Goal: Task Accomplishment & Management: Manage account settings

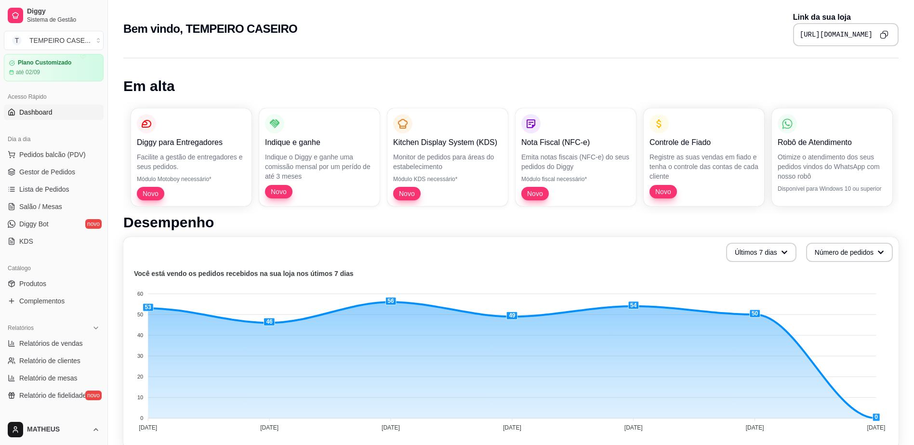
scroll to position [48, 0]
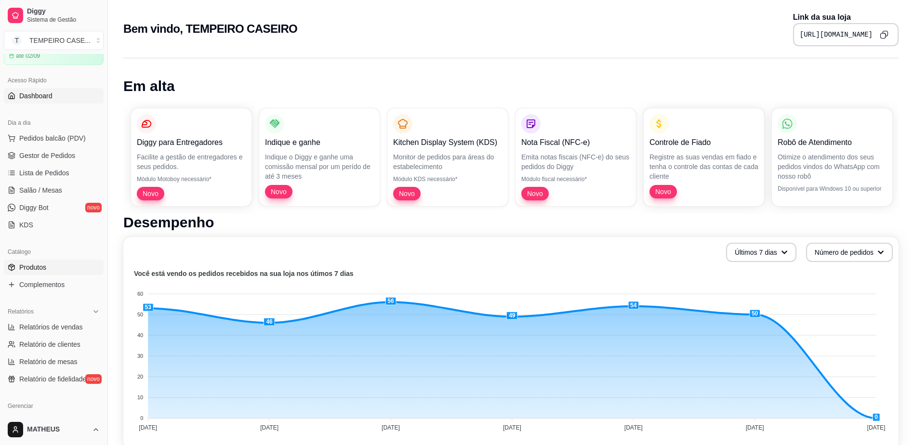
click at [41, 269] on span "Produtos" at bounding box center [32, 267] width 27 height 10
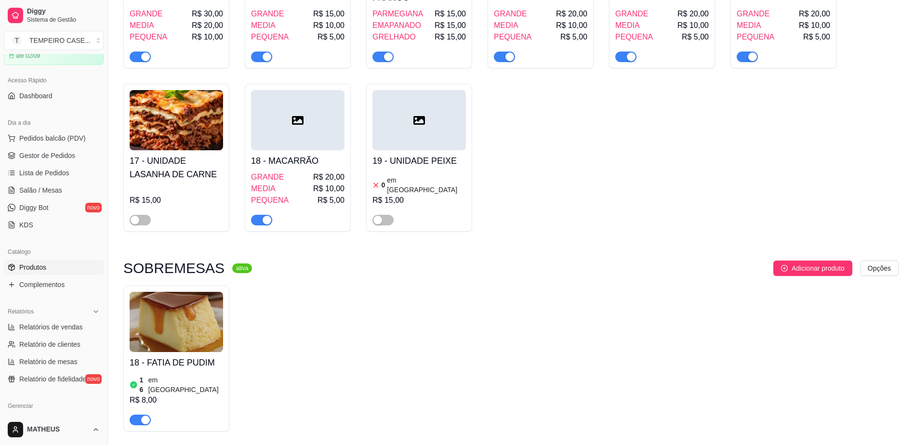
scroll to position [707, 0]
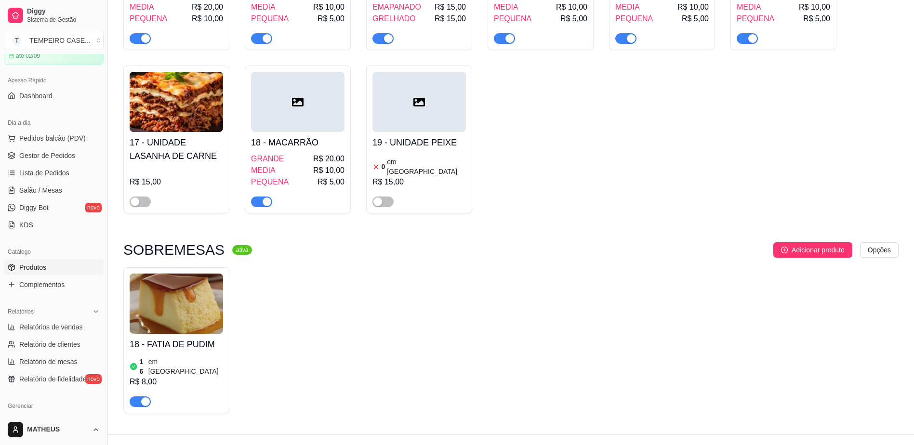
click at [172, 334] on div "18 - FATIA DE PUDIM 16 em estoque R$ 8,00" at bounding box center [176, 370] width 93 height 73
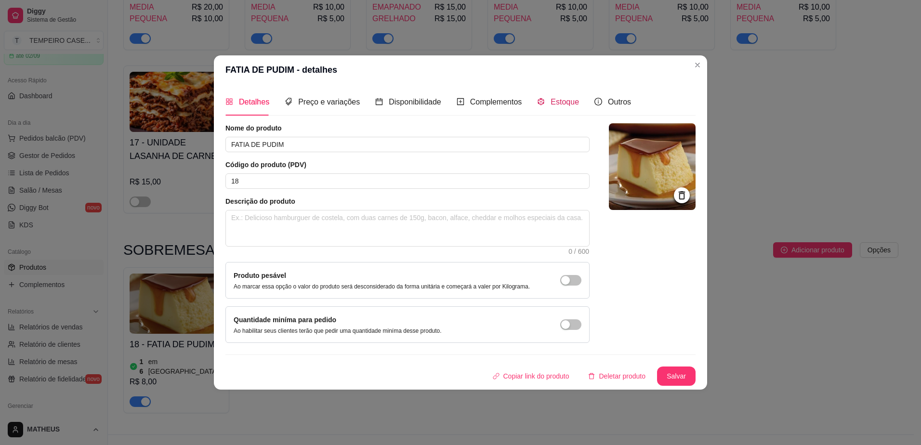
click at [550, 105] on span "Estoque" at bounding box center [564, 102] width 28 height 8
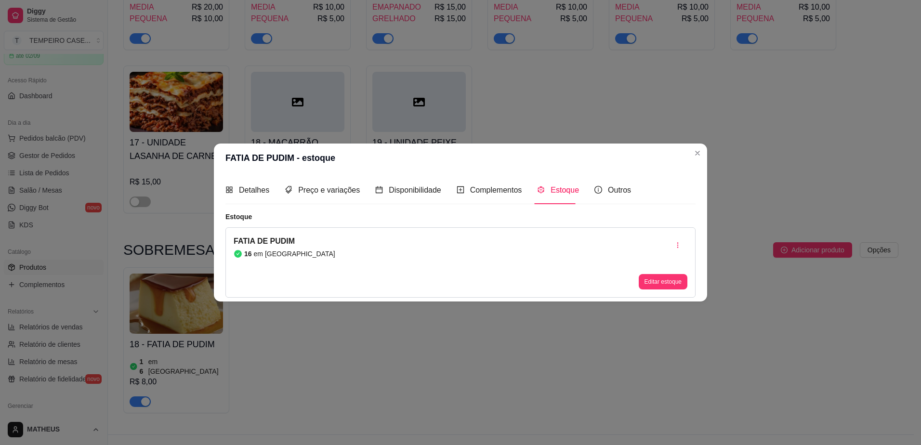
click at [649, 284] on button "Editar estoque" at bounding box center [663, 281] width 49 height 15
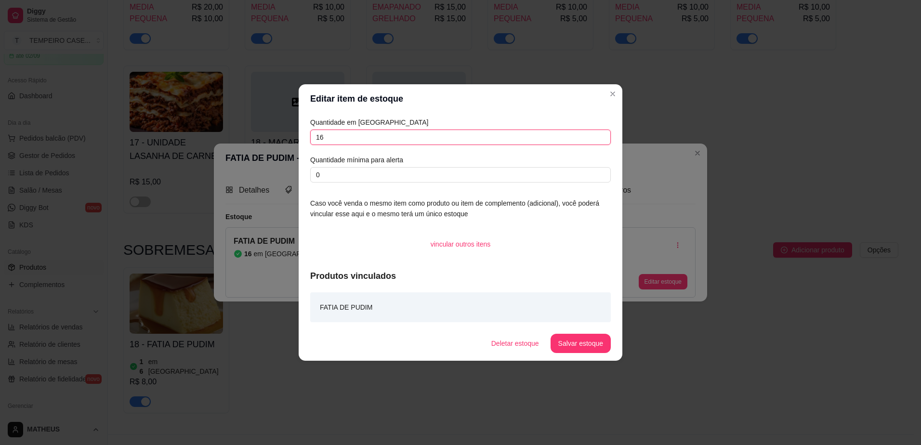
click at [339, 136] on input "16" at bounding box center [460, 137] width 300 height 15
type input "15"
click at [588, 342] on button "Salvar estoque" at bounding box center [580, 343] width 60 height 19
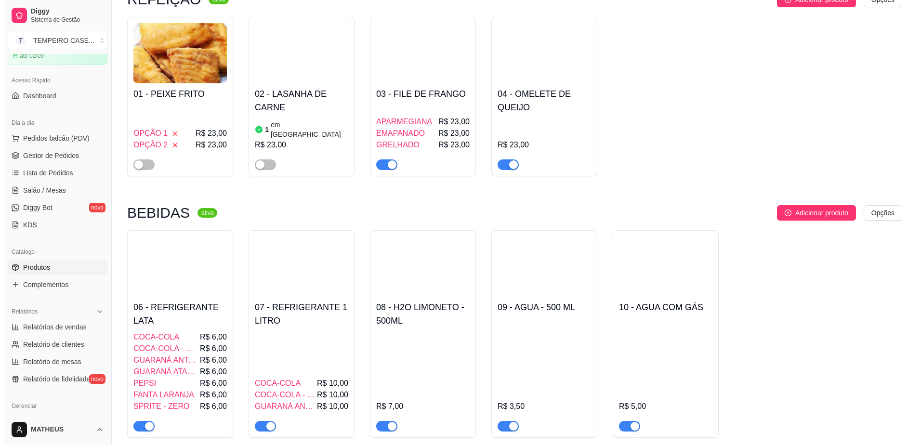
scroll to position [0, 0]
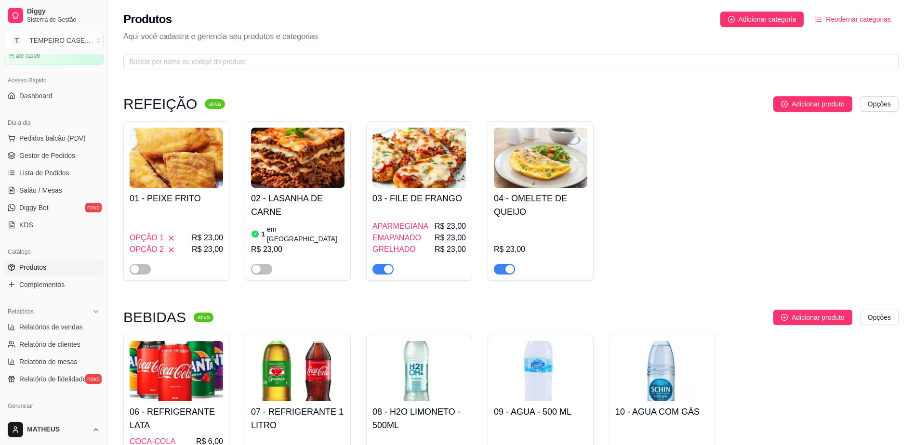
click at [299, 173] on img at bounding box center [297, 158] width 93 height 60
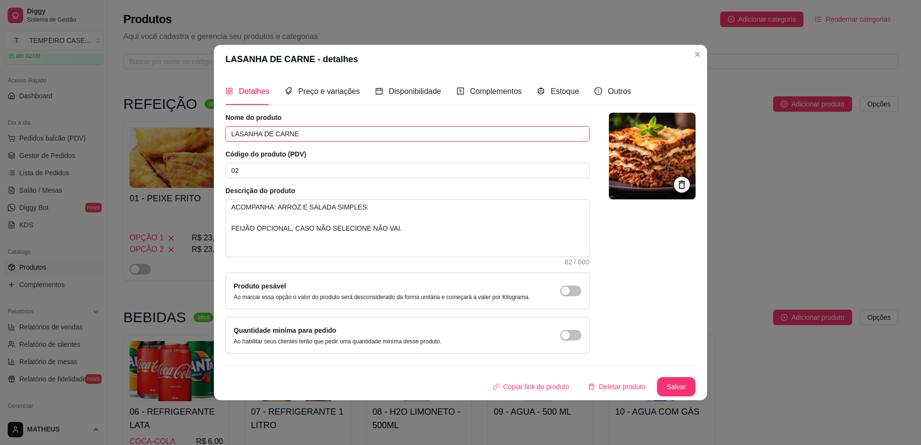
click at [287, 136] on input "LASANHA DE CARNE" at bounding box center [407, 133] width 364 height 15
type input "s"
type input "STROGONOFF DE FRANGO"
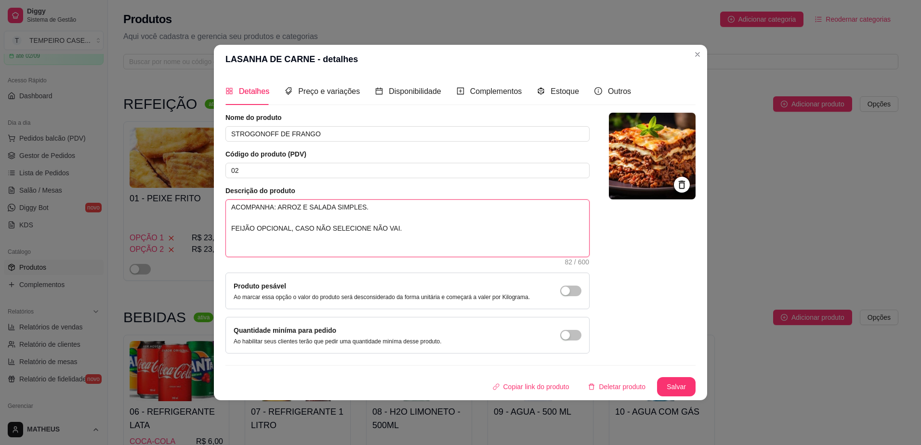
click at [365, 206] on textarea "ACOMPANHA: ARROZ E SALADA SIMPLES. FEIJÃO OPCIONAL, CASO NÃO SELECIONE NÃO VAI." at bounding box center [407, 228] width 363 height 57
drag, startPoint x: 356, startPoint y: 209, endPoint x: 305, endPoint y: 212, distance: 51.6
click at [305, 212] on textarea "ACOMPANHA: ARROZ E SALADA SIMPLES. FEIJÃO OPCIONAL, CASO NÃO SELECIONE NÃO VAI." at bounding box center [407, 228] width 363 height 57
type textarea "ACOMPANHA: ARROZ E B. FEIJÃO OPCIONAL, CASO NÃO SELECIONE NÃO VAI."
type textarea "ACOMPANHA: ARROZ E BA. FEIJÃO OPCIONAL, CASO NÃO SELECIONE NÃO VAI."
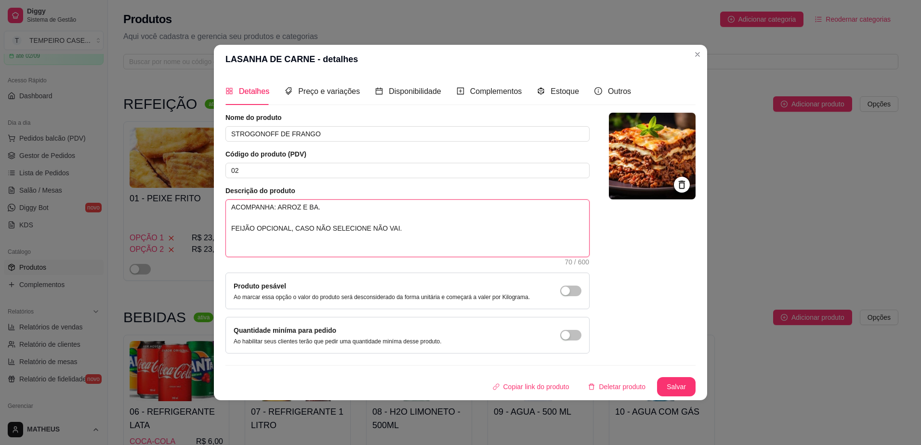
type textarea "ACOMPANHA: ARROZ E BAT. FEIJÃO OPCIONAL, CASO NÃO SELECIONE NÃO VAI."
type textarea "ACOMPANHA: ARROZ E BATA. FEIJÃO OPCIONAL, CASO NÃO SELECIONE NÃO VAI."
type textarea "ACOMPANHA: ARROZ E BATAT. FEIJÃO OPCIONAL, CASO NÃO SELECIONE NÃO VAI."
type textarea "ACOMPANHA: ARROZ E BATATA. FEIJÃO OPCIONAL, CASO NÃO SELECIONE NÃO VAI."
type textarea "ACOMPANHA: ARROZ E BATATA . FEIJÃO OPCIONAL, CASO NÃO SELECIONE NÃO VAI."
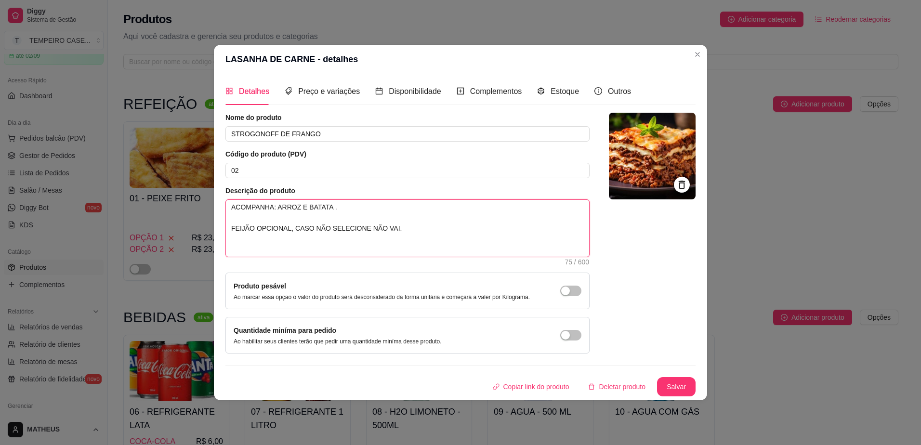
type textarea "ACOMPANHA: ARROZ E BATATA P. FEIJÃO OPCIONAL, CASO NÃO SELECIONE NÃO VAI."
type textarea "ACOMPANHA: ARROZ E BATATA PA. FEIJÃO OPCIONAL, CASO NÃO SELECIONE NÃO VAI."
type textarea "ACOMPANHA: ARROZ E BATATA PAL. FEIJÃO OPCIONAL, CASO NÃO SELECIONE NÃO VAI."
type textarea "ACOMPANHA: ARROZ E BATATA PALH. FEIJÃO OPCIONAL, CASO NÃO SELECIONE NÃO VAI."
click at [367, 226] on textarea "ACOMPANHA: ARROZ E BATATA PALHA. FEIJÃO OPCIONAL, CASO NÃO SELECIONE NÃO VAI." at bounding box center [407, 228] width 363 height 57
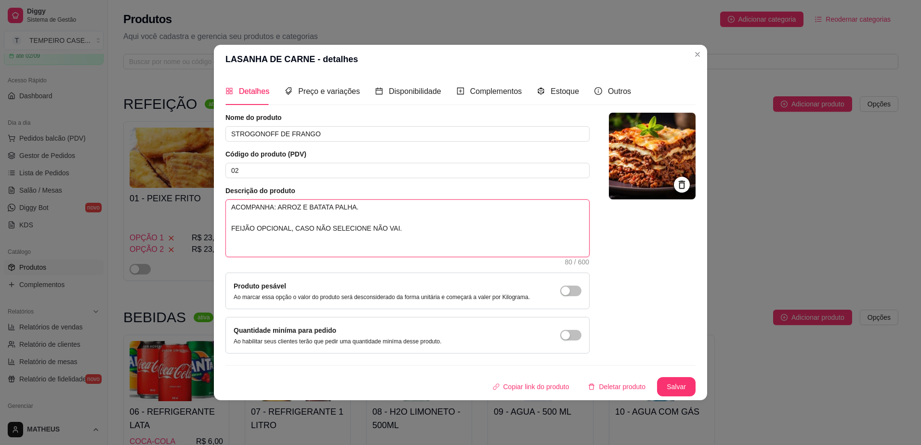
click at [399, 234] on textarea "ACOMPANHA: ARROZ E BATATA PALHA. FEIJÃO OPCIONAL, CASO NÃO SELECIONE NÃO VAI." at bounding box center [407, 228] width 363 height 57
type textarea "ACOMPANHA: ARROZ E BATATA PALHA. FEIJÃO OPCIONAL, CASO NÃO SELECIONE NÃO VAI."
click at [644, 178] on img at bounding box center [652, 156] width 87 height 87
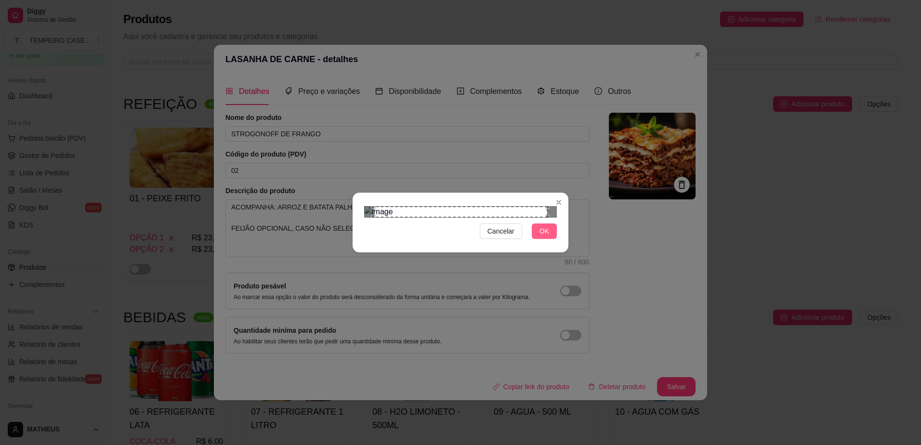
click at [546, 236] on span "OK" at bounding box center [544, 231] width 10 height 11
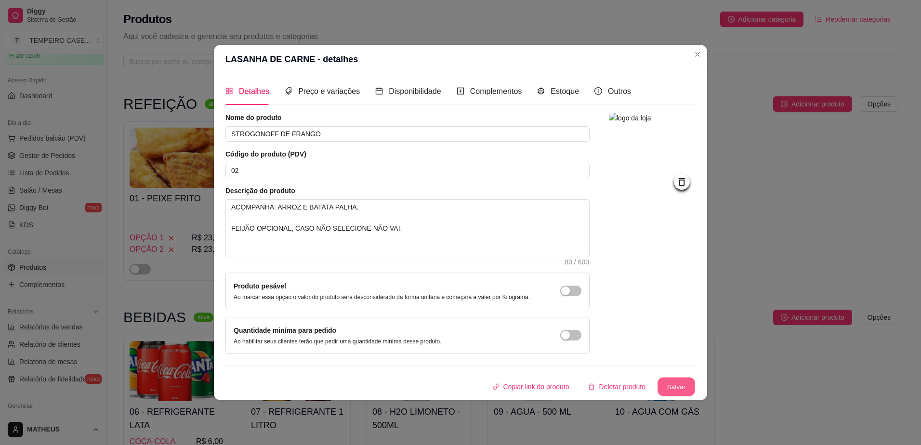
click at [683, 385] on button "Salvar" at bounding box center [676, 387] width 38 height 19
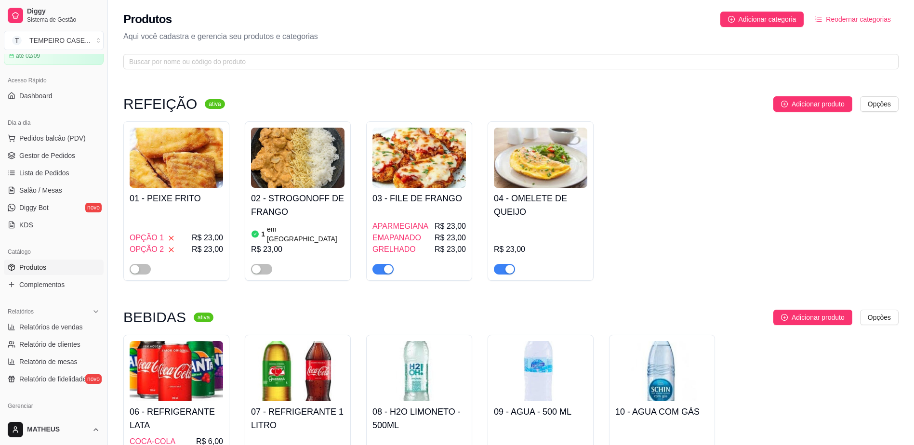
click at [166, 167] on img at bounding box center [176, 158] width 93 height 60
click at [297, 230] on article "em [GEOGRAPHIC_DATA]" at bounding box center [306, 233] width 78 height 19
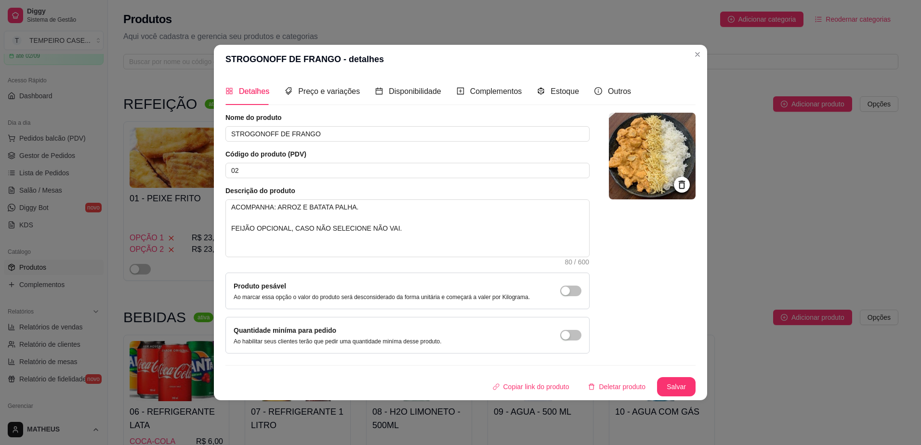
click at [549, 83] on div "Estoque" at bounding box center [558, 91] width 42 height 27
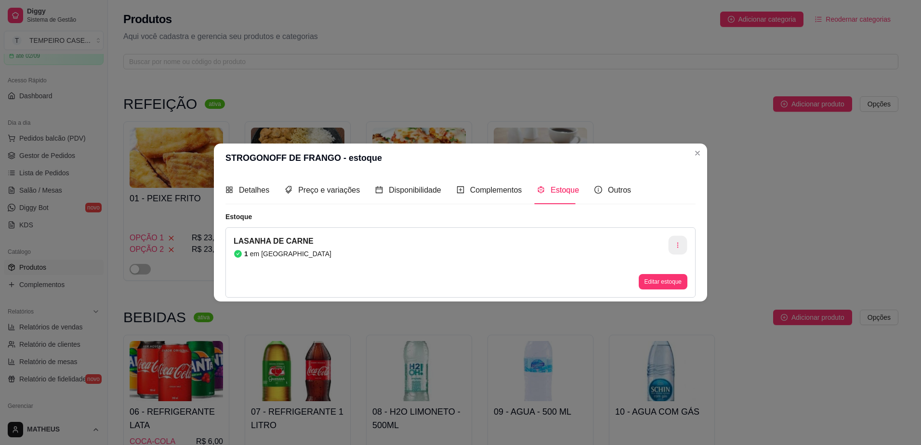
click at [674, 244] on button "button" at bounding box center [677, 244] width 19 height 19
click at [655, 282] on span "Apagar estoque" at bounding box center [683, 286] width 70 height 10
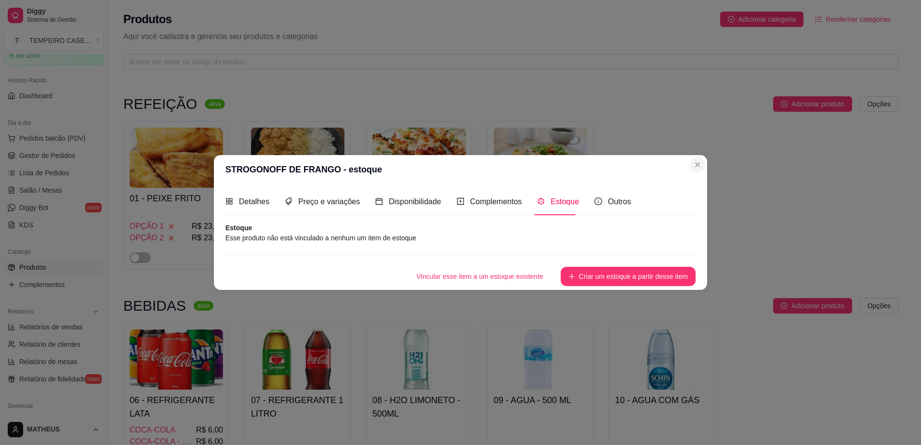
click at [696, 155] on header "STROGONOFF DE FRANGO - estoque" at bounding box center [460, 169] width 493 height 29
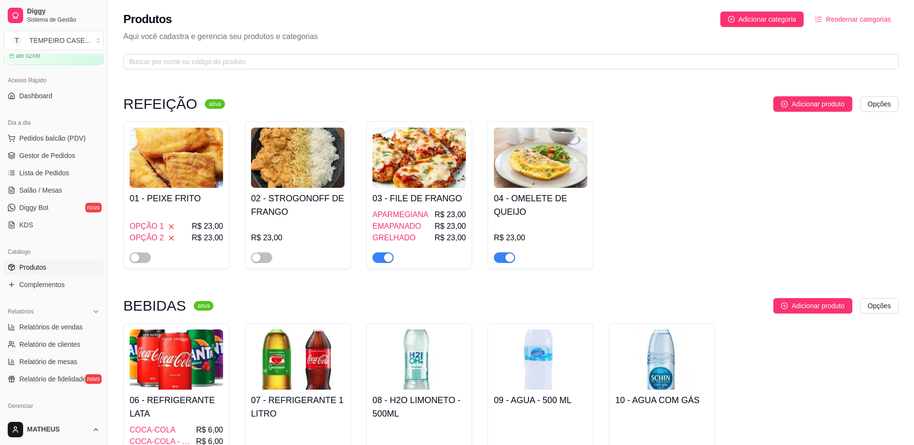
click at [193, 206] on div "01 - PEIXE FRITO OPÇÃO 1 R$ 23,00 OPÇÃO 2 R$ 23,00" at bounding box center [176, 225] width 93 height 75
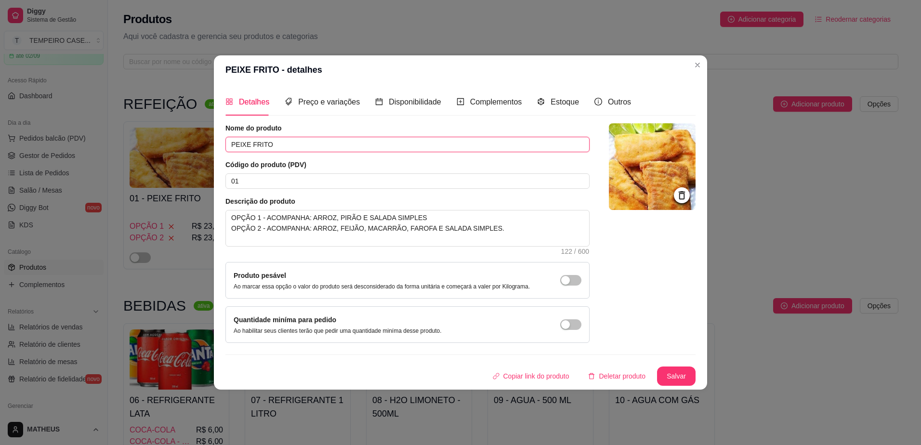
click at [277, 146] on input "PEIXE FRITO" at bounding box center [407, 144] width 364 height 15
click at [278, 146] on input "PEIXE FRITO" at bounding box center [407, 144] width 364 height 15
type input "c"
type input "CARNE DE PANELA COM BATATA CORADA"
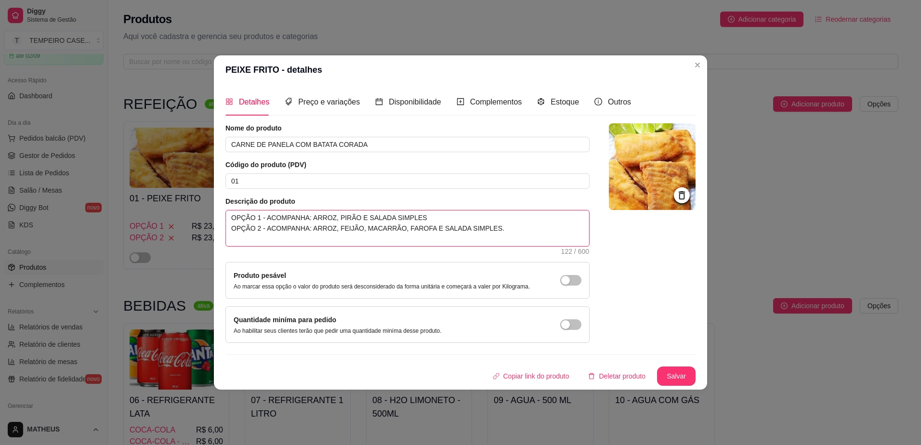
click at [299, 228] on textarea "OPÇÃO 1 - ACOMPANHA: ARROZ, PIRÃO E SALADA SIMPLES OPÇÃO 2 - ACOMPANHA: ARROZ, …" at bounding box center [407, 228] width 363 height 36
click at [296, 221] on textarea "OPÇÃO 1 - ACOMPANHA: ARROZ, PIRÃO E SALADA SIMPLES OPÇÃO 2 - ACOMPANHA: ARROZ, …" at bounding box center [407, 228] width 363 height 36
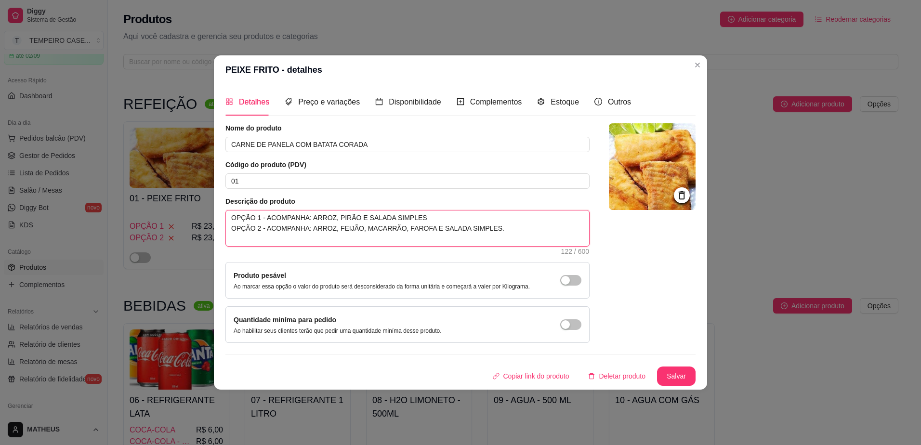
click at [296, 221] on textarea "OPÇÃO 1 - ACOMPANHA: ARROZ, PIRÃO E SALADA SIMPLES OPÇÃO 2 - ACOMPANHA: ARROZ, …" at bounding box center [407, 228] width 363 height 36
drag, startPoint x: 507, startPoint y: 234, endPoint x: 182, endPoint y: 212, distance: 325.7
click at [182, 212] on div "PEIXE FRITO - detalhes Detalhes Preço e variações Disponibilidade Complementos …" at bounding box center [460, 222] width 921 height 445
type textarea "A"
type textarea "AC"
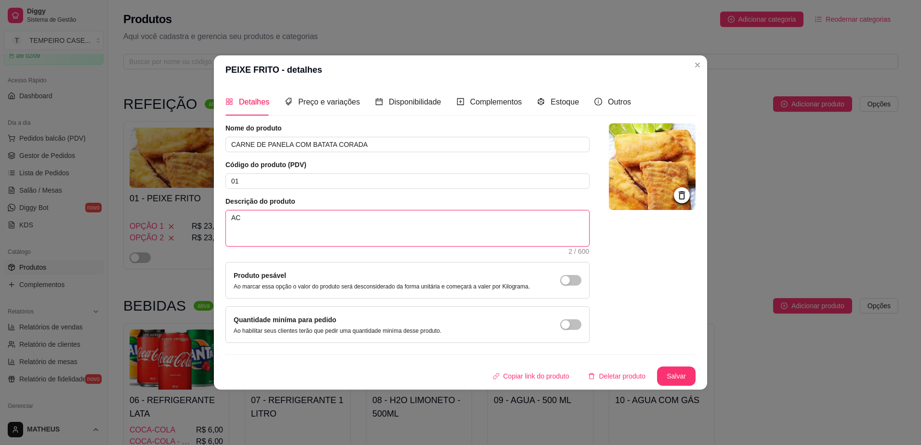
type textarea "ACO"
type textarea "ACOM"
type textarea "ACOMP"
type textarea "ACOMPA"
type textarea "ACOMPAN"
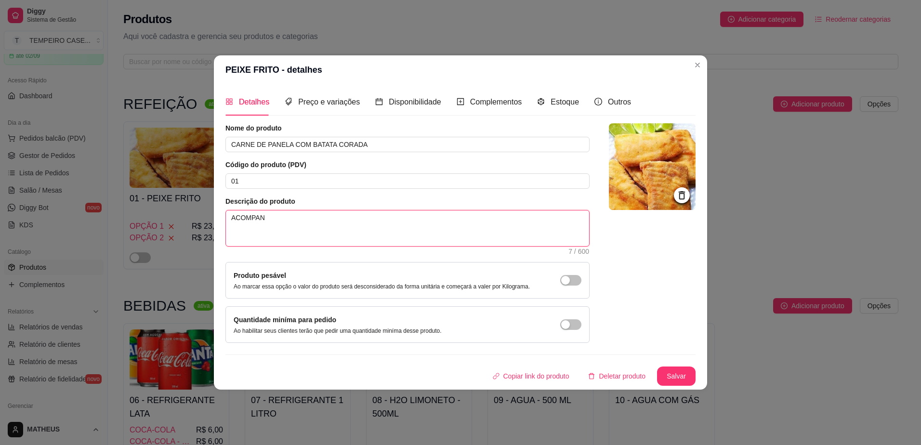
type textarea "ACOMPANH"
type textarea "ACOMPANHA"
type textarea "ACOMPANHA?"
type textarea "ACOMPANHA"
type textarea "ACOMPANHA:"
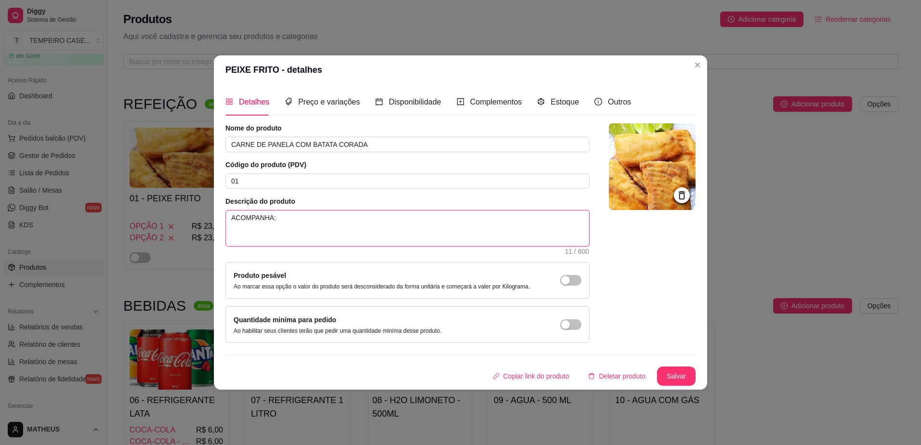
type textarea "ACOMPANHA:"
type textarea "ACOMPANHA: A"
type textarea "ACOMPANHA: AR"
type textarea "ACOMPANHA: ARR"
type textarea "ACOMPANHA: ARRO"
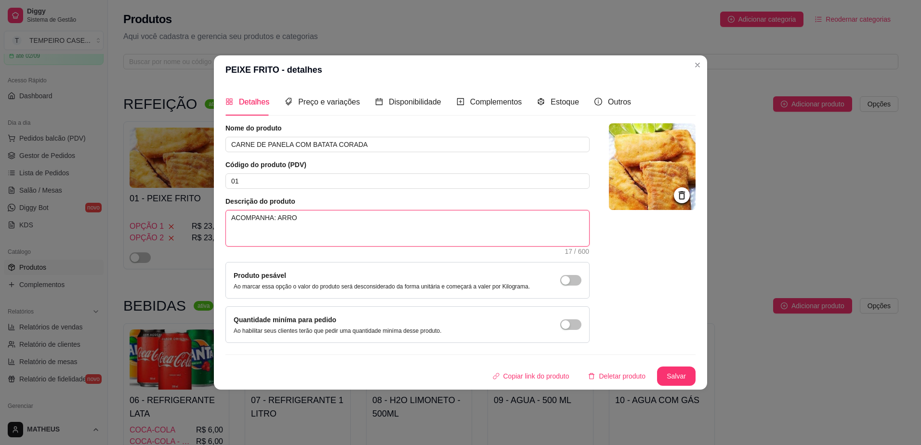
type textarea "ACOMPANHA: ARROS"
type textarea "ACOMPANHA: ARRO"
type textarea "ACOMPANHA: ARROZ"
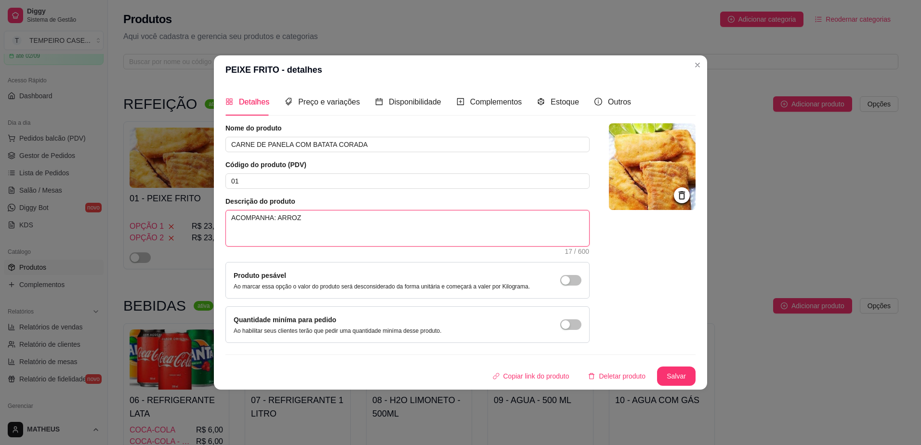
type textarea "ACOMPANHA: ARROZ,"
type textarea "ACOMPANHA: ARROZ, F"
type textarea "ACOMPANHA: ARROZ, FE"
type textarea "ACOMPANHA: ARROZ, FEI"
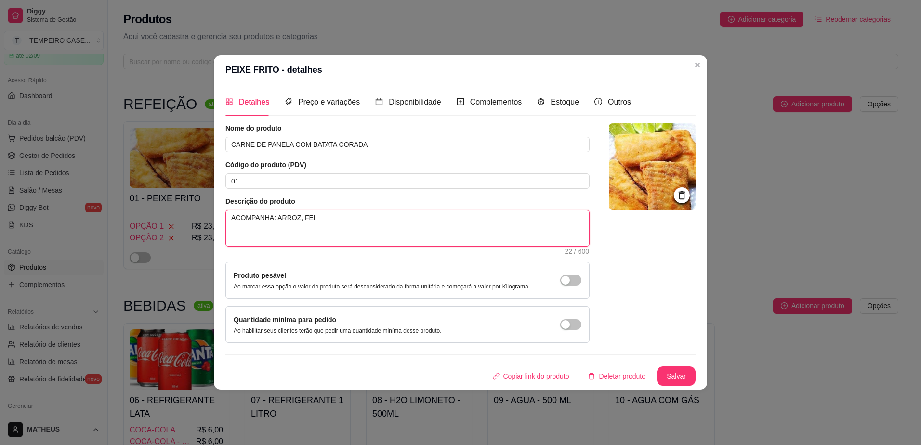
type textarea "ACOMPANHA: ARROZ, FEIL"
type textarea "ACOMPANHA: ARROZ, FEI"
type textarea "ACOMPANHA: ARROZ, FEIJ"
type textarea "ACOMPANHA: ARROZ, FEIJÃ"
type textarea "ACOMPANHA: ARROZ, FEIJÃO"
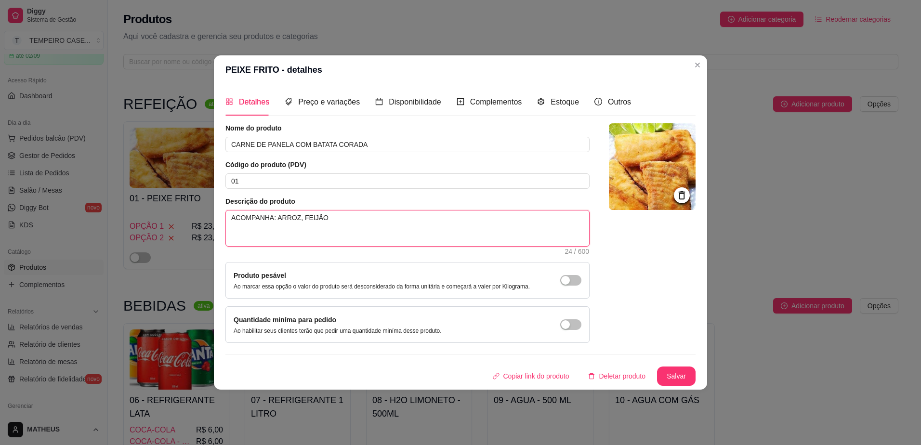
type textarea "ACOMPANHA: ARROZ, FEIJÃO"
type textarea "ACOMPANHA: ARROZ, FEIJÃO,"
type textarea "ACOMPANHA: ARROZ, FEIJÃO, M"
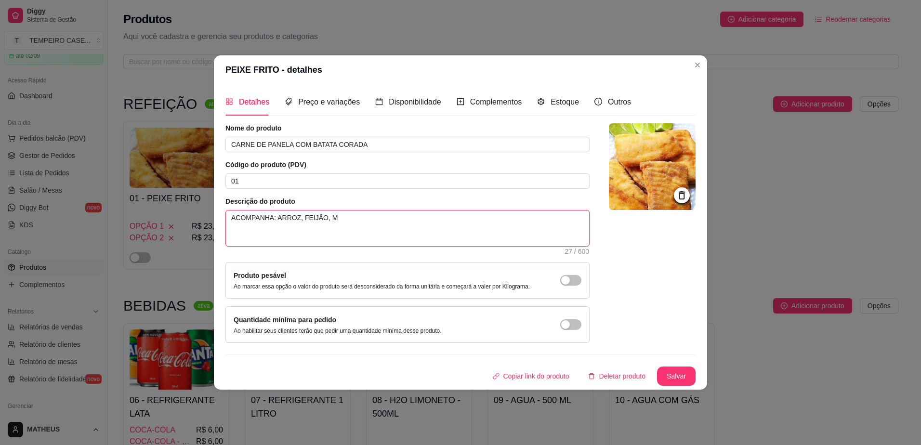
type textarea "ACOMPANHA: ARROZ, FEIJÃO, MA"
type textarea "ACOMPANHA: ARROZ, FEIJÃO, MAC"
type textarea "ACOMPANHA: ARROZ, FEIJÃO, MACA"
type textarea "ACOMPANHA: ARROZ, FEIJÃO, MACAR"
type textarea "ACOMPANHA: ARROZ, FEIJÃO, MACARR"
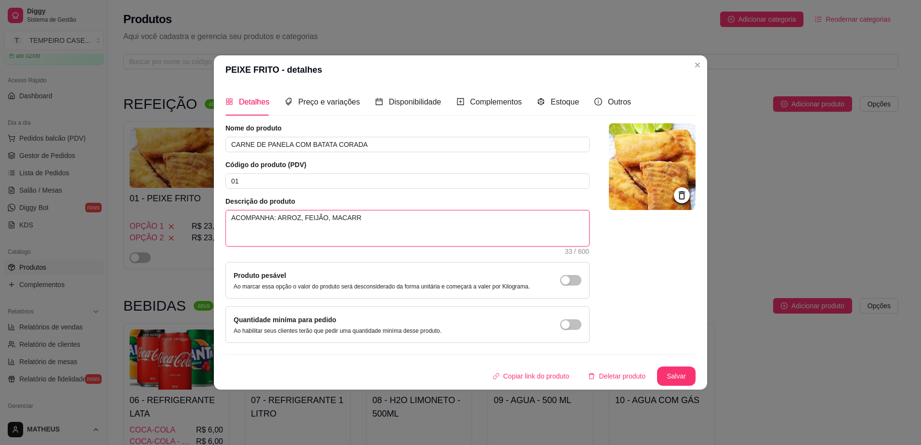
type textarea "ACOMPANHA: ARROZ, FEIJÃO, MACARRÃ"
type textarea "ACOMPANHA: ARROZ, FEIJÃO, MACARRÃO"
type textarea "ACOMPANHA: ARROZ, FEIJÃO, MACARRÃO E"
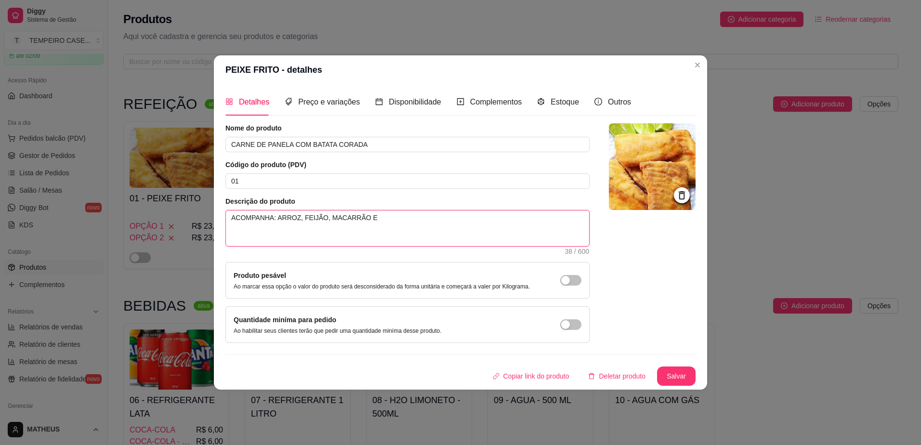
type textarea "ACOMPANHA: ARROZ, FEIJÃO, MACARRÃO E F"
type textarea "ACOMPANHA: ARROZ, FEIJÃO, MACARRÃO E FA"
type textarea "ACOMPANHA: ARROZ, FEIJÃO, MACARRÃO E FAT"
type textarea "ACOMPANHA: ARROZ, FEIJÃO, MACARRÃO E FA"
type textarea "ACOMPANHA: ARROZ, FEIJÃO, MACARRÃO E FAR"
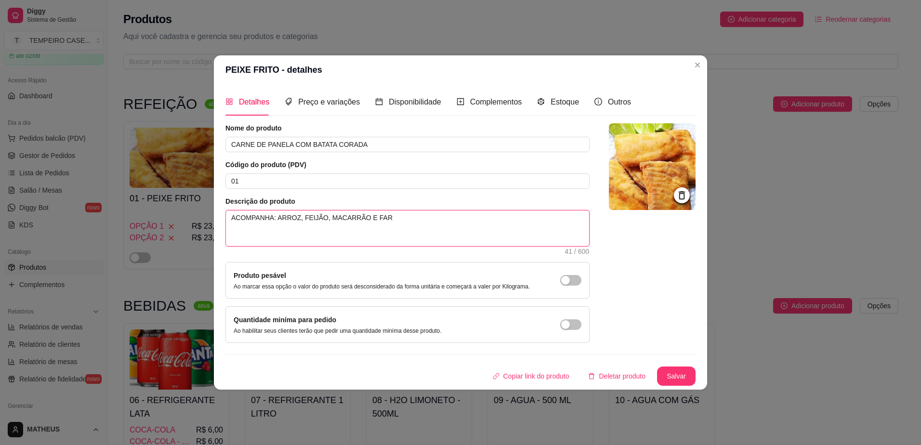
type textarea "ACOMPANHA: ARROZ, FEIJÃO, MACARRÃO E FARO"
type textarea "ACOMPANHA: ARROZ, FEIJÃO, MACARRÃO E FAROF"
type textarea "ACOMPANHA: ARROZ, FEIJÃO, MACARRÃO E FAROFA"
type textarea "ACOMPANHA: ARROZ, FEIJÃO, MACARRÃO E FAROFA."
click at [561, 101] on span "Estoque" at bounding box center [564, 102] width 28 height 8
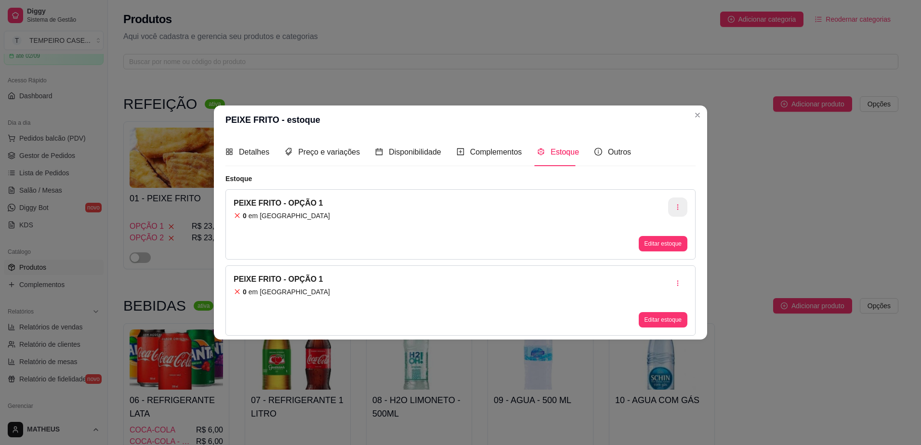
click at [679, 207] on icon "button" at bounding box center [677, 207] width 7 height 7
click at [647, 244] on li "Apagar estoque" at bounding box center [677, 247] width 89 height 15
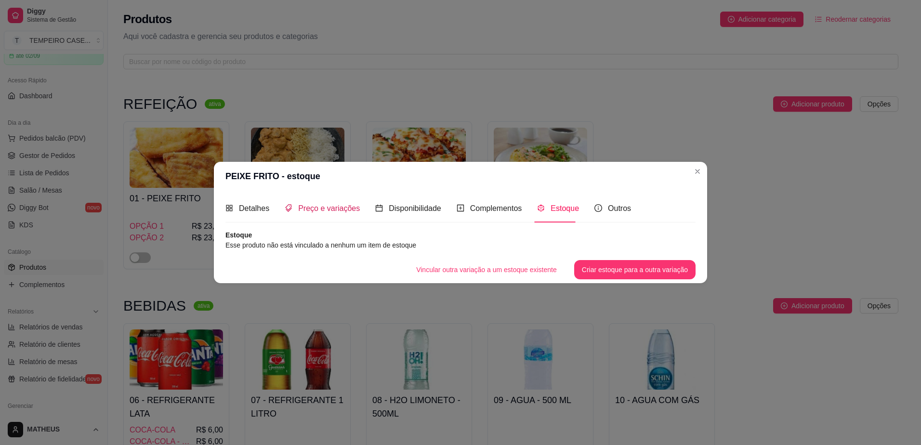
click at [331, 205] on span "Preço e variações" at bounding box center [329, 208] width 62 height 8
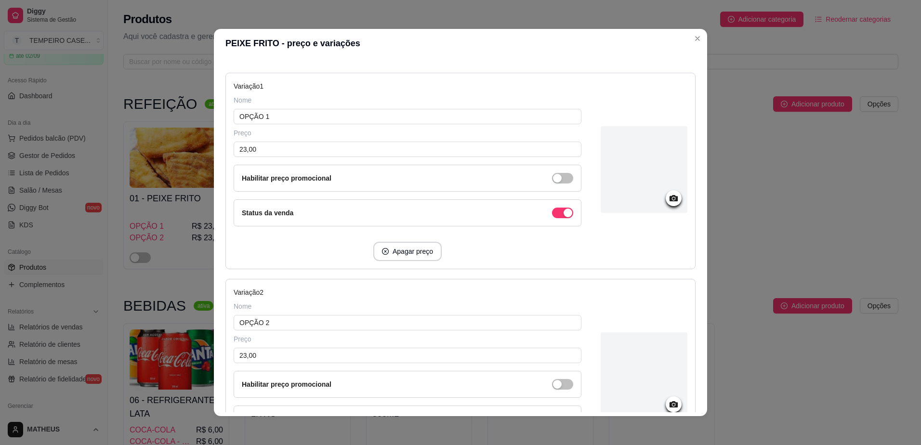
click at [401, 255] on button "Apagar preço" at bounding box center [407, 251] width 68 height 19
type input "OPÇÃO 2"
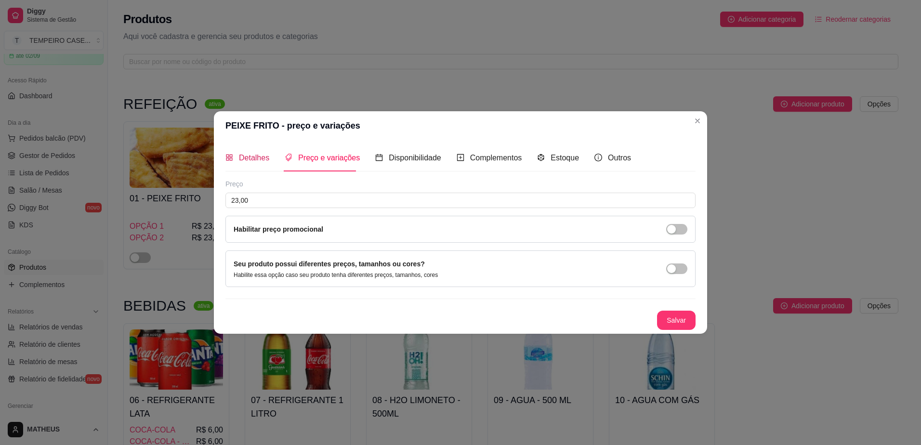
click at [245, 154] on span "Detalhes" at bounding box center [254, 158] width 30 height 8
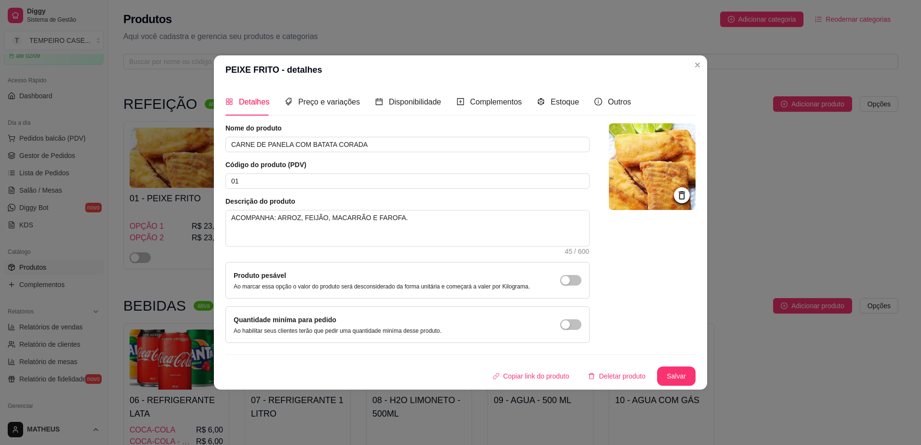
click at [637, 193] on img at bounding box center [652, 166] width 87 height 87
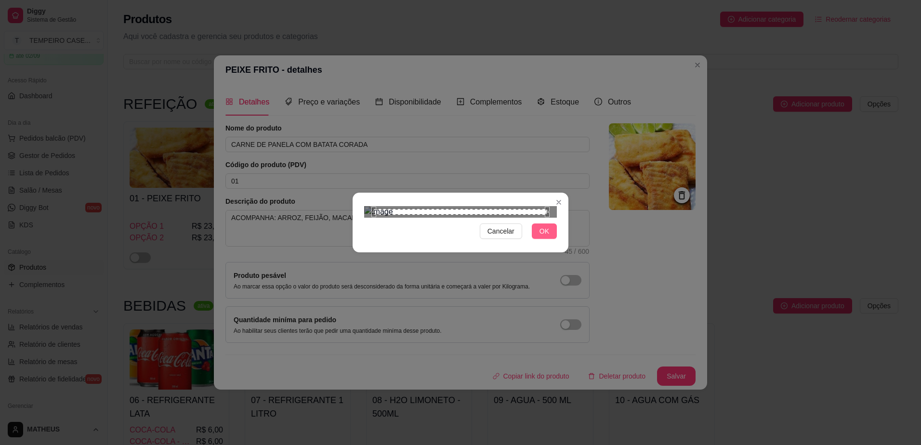
click at [542, 236] on span "OK" at bounding box center [544, 231] width 10 height 11
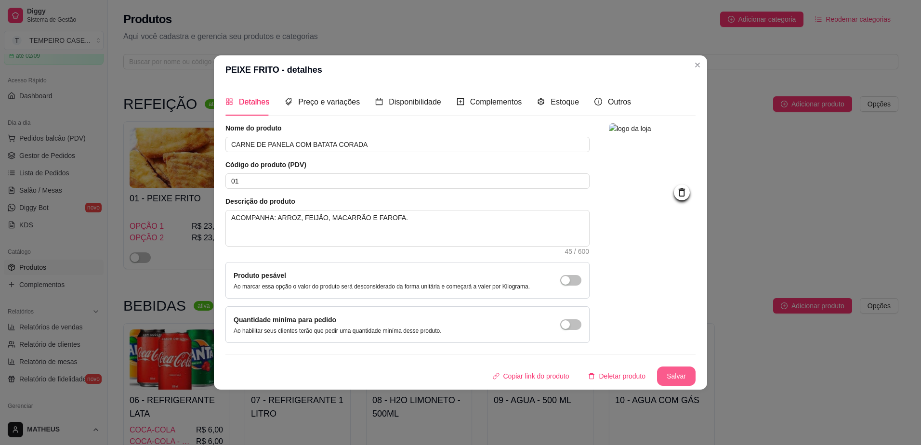
click at [660, 381] on button "Salvar" at bounding box center [676, 375] width 39 height 19
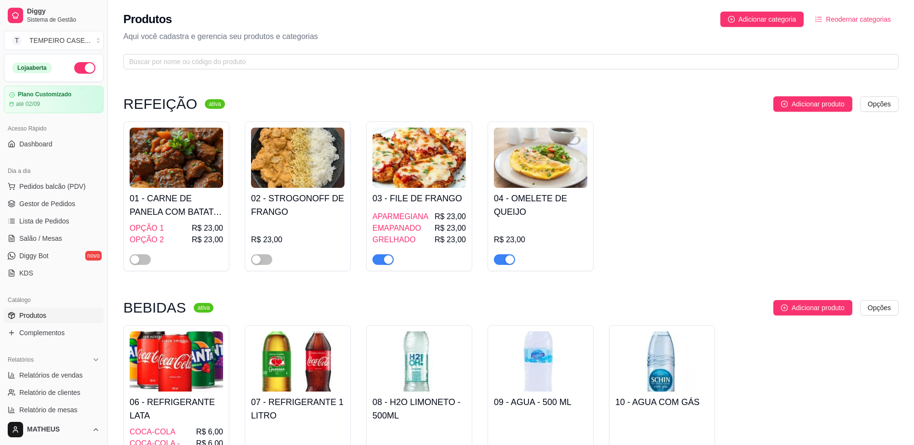
drag, startPoint x: 267, startPoint y: 262, endPoint x: 209, endPoint y: 255, distance: 58.7
click at [267, 262] on span "button" at bounding box center [261, 259] width 21 height 11
click at [137, 257] on div "button" at bounding box center [135, 259] width 9 height 9
click at [183, 233] on div "OPÇÃO 1 R$ 23,00" at bounding box center [176, 228] width 93 height 12
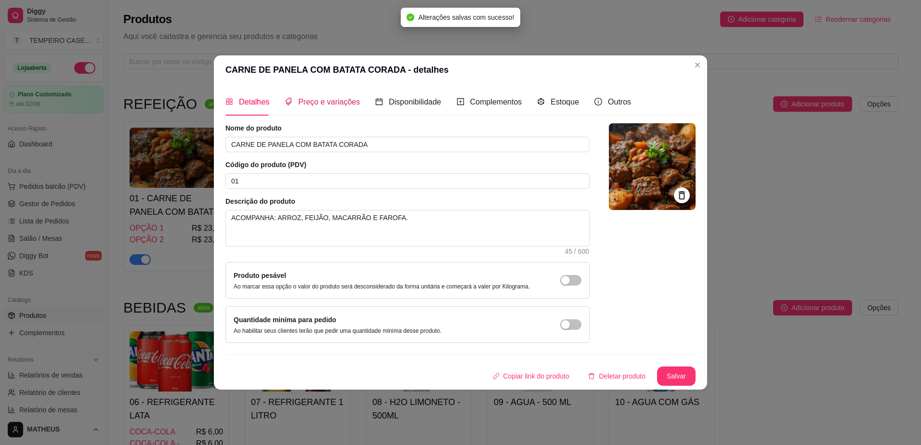
click at [323, 104] on span "Preço e variações" at bounding box center [329, 102] width 62 height 8
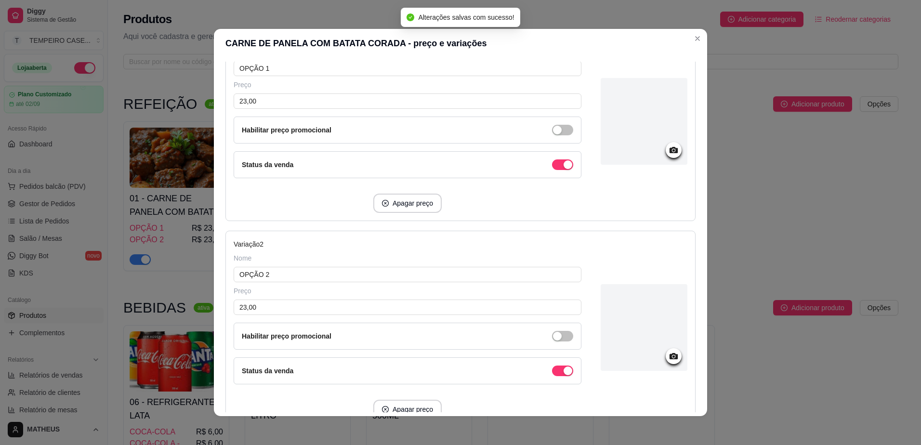
click at [395, 199] on button "Apagar preço" at bounding box center [407, 203] width 68 height 19
type input "OPÇÃO 2"
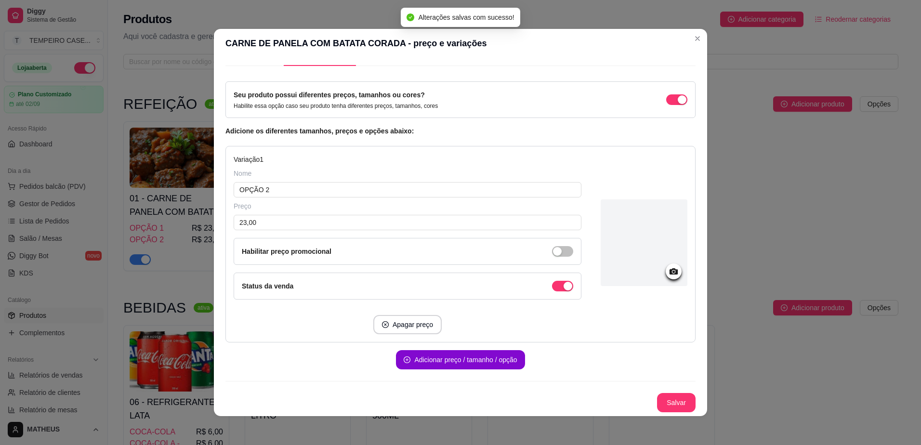
scroll to position [23, 0]
click at [405, 311] on div "Variação 1 Nome OPÇÃO 2 Preço 23,00 Habilitar preço promocional Status da venda…" at bounding box center [408, 244] width 348 height 180
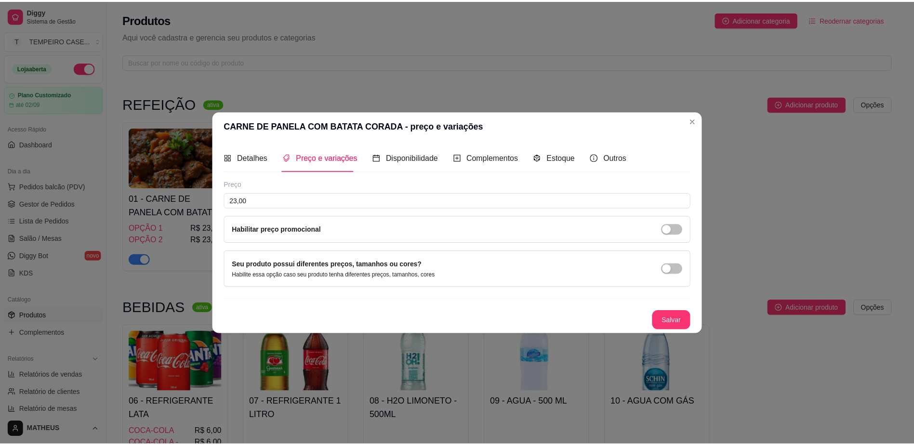
scroll to position [0, 0]
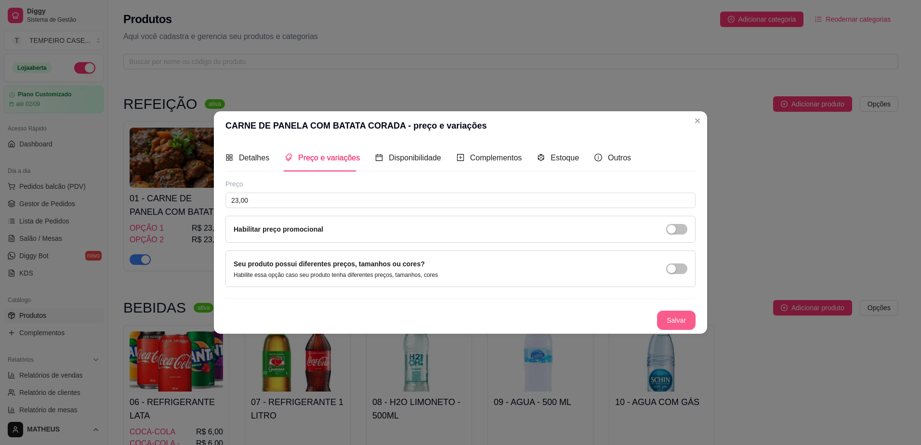
click at [693, 320] on button "Salvar" at bounding box center [676, 320] width 39 height 19
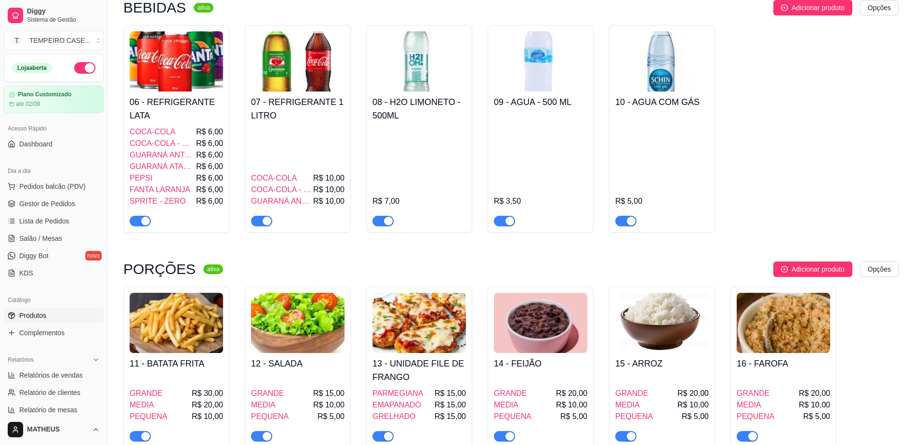
scroll to position [289, 0]
